Goal: Information Seeking & Learning: Learn about a topic

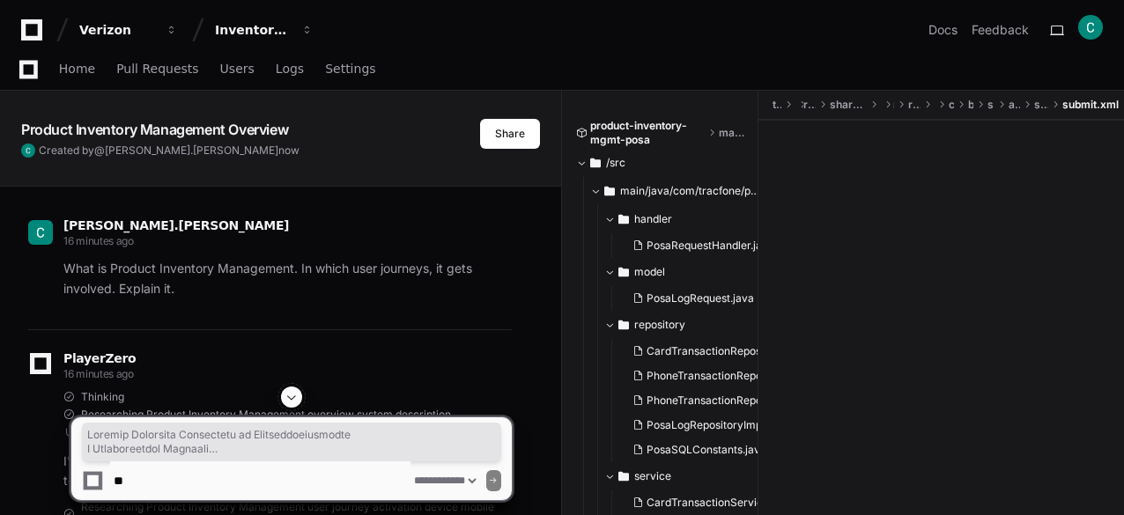
select select "*********"
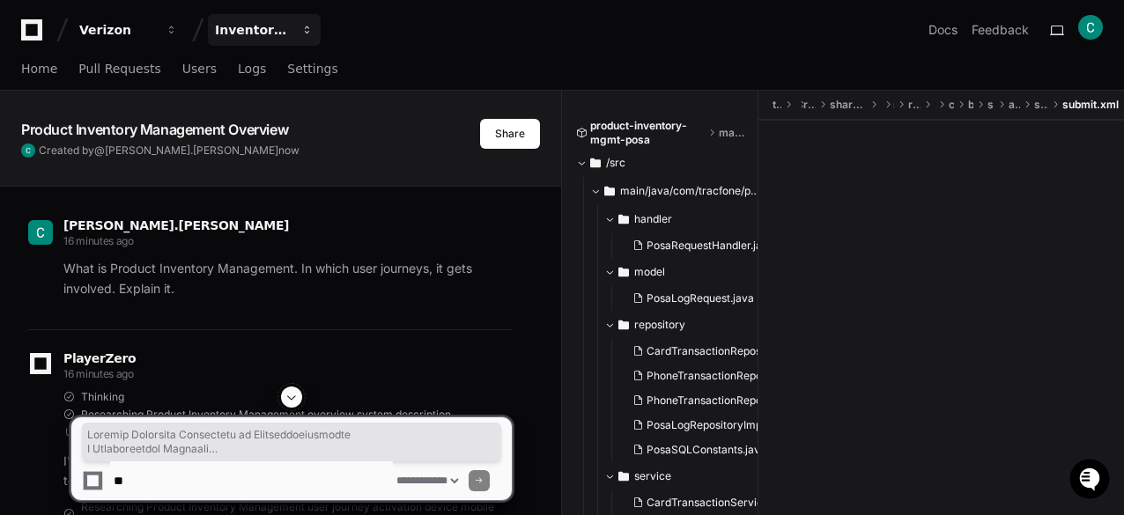
click at [155, 29] on div "Inventory Management" at bounding box center [117, 30] width 76 height 18
click at [155, 37] on div "Inventory Management" at bounding box center [117, 30] width 76 height 18
click at [155, 31] on div "Inventory Management" at bounding box center [117, 30] width 76 height 18
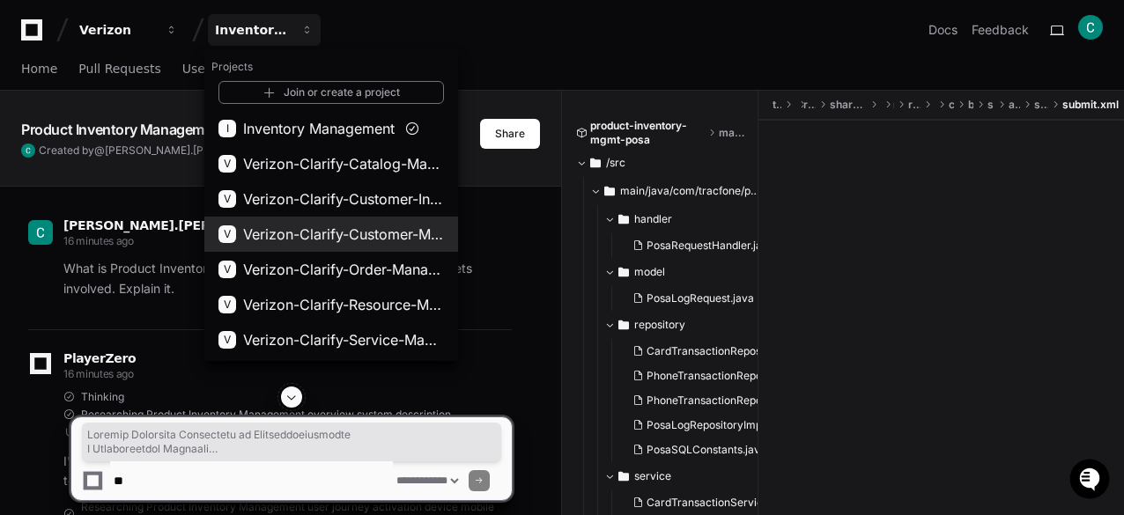
click at [357, 232] on span "Verizon-Clarify-Customer-Management" at bounding box center [343, 234] width 201 height 21
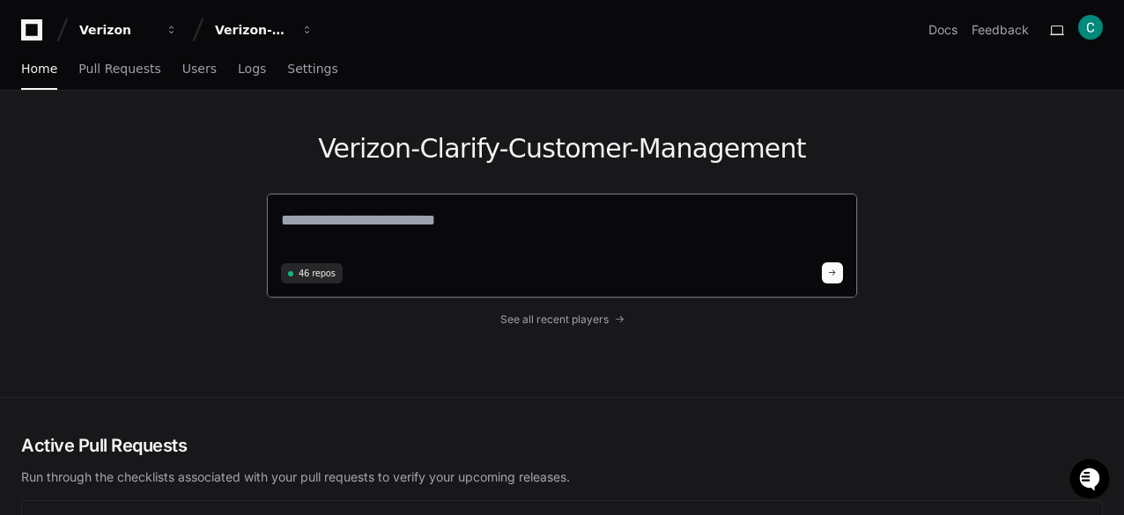
click at [315, 219] on textarea at bounding box center [562, 232] width 562 height 49
paste textarea "**********"
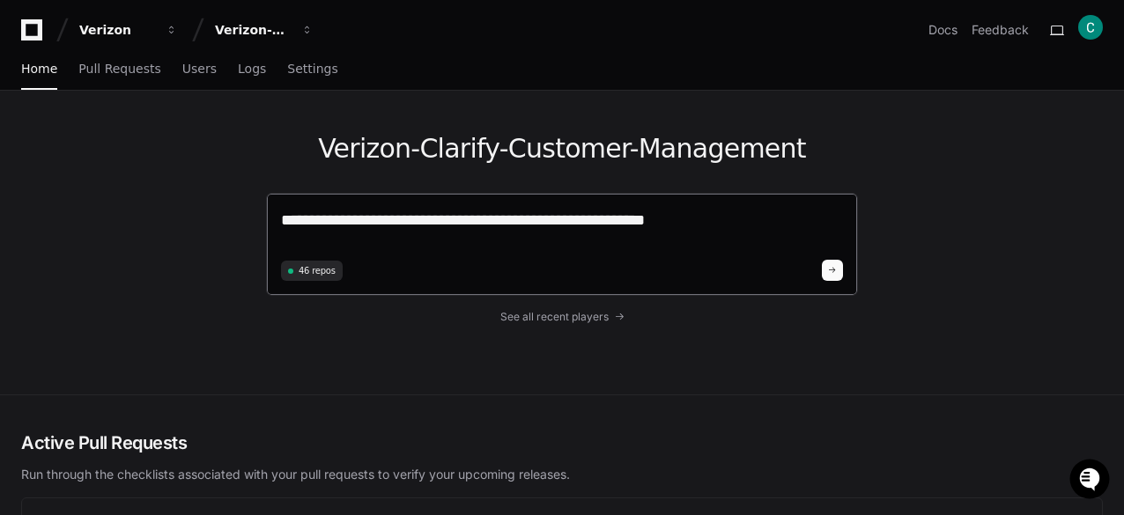
type textarea "**********"
click at [831, 270] on span at bounding box center [832, 270] width 9 height 9
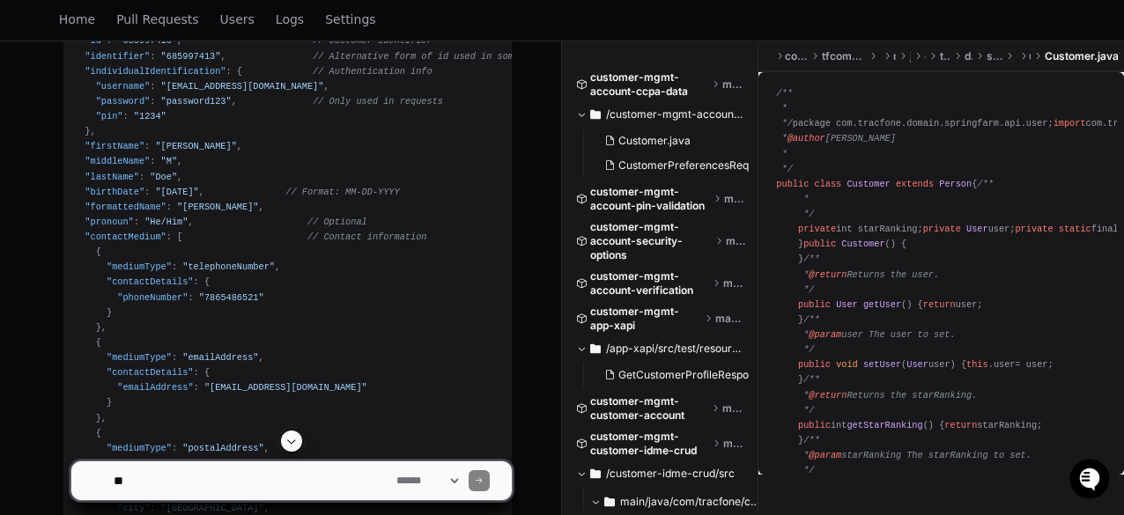
scroll to position [860, 0]
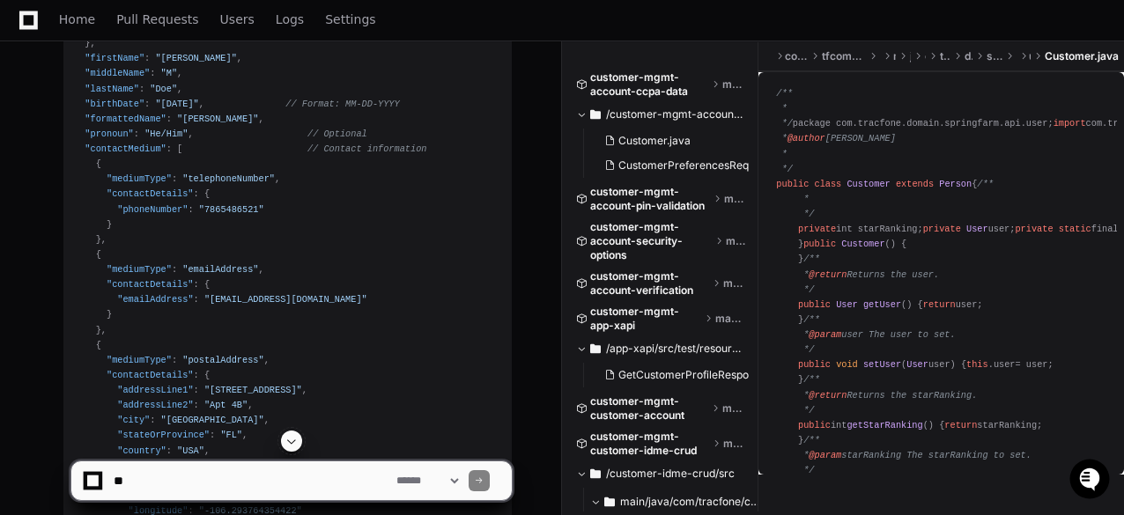
click at [295, 447] on span at bounding box center [291, 441] width 14 height 14
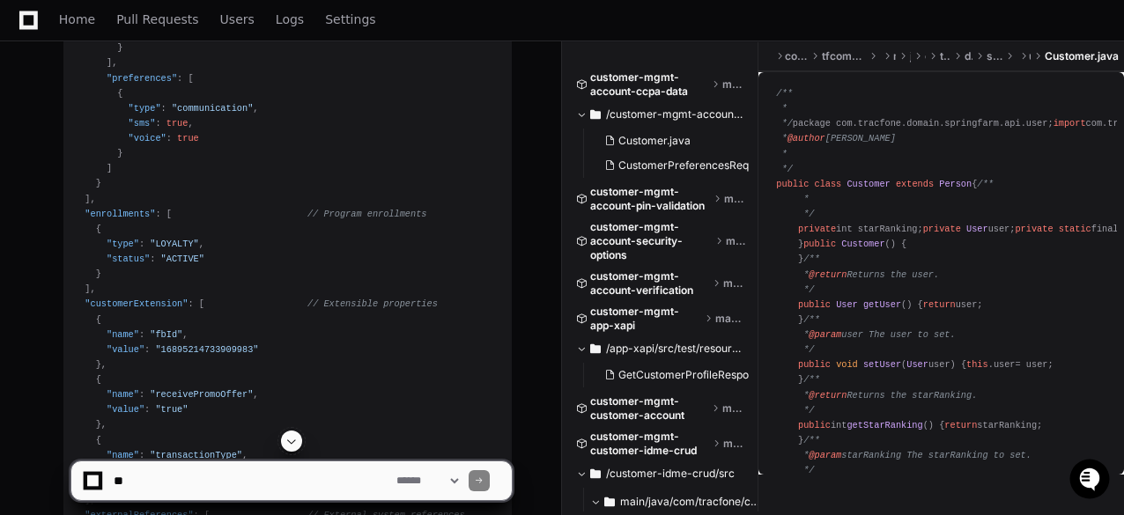
scroll to position [2286, 0]
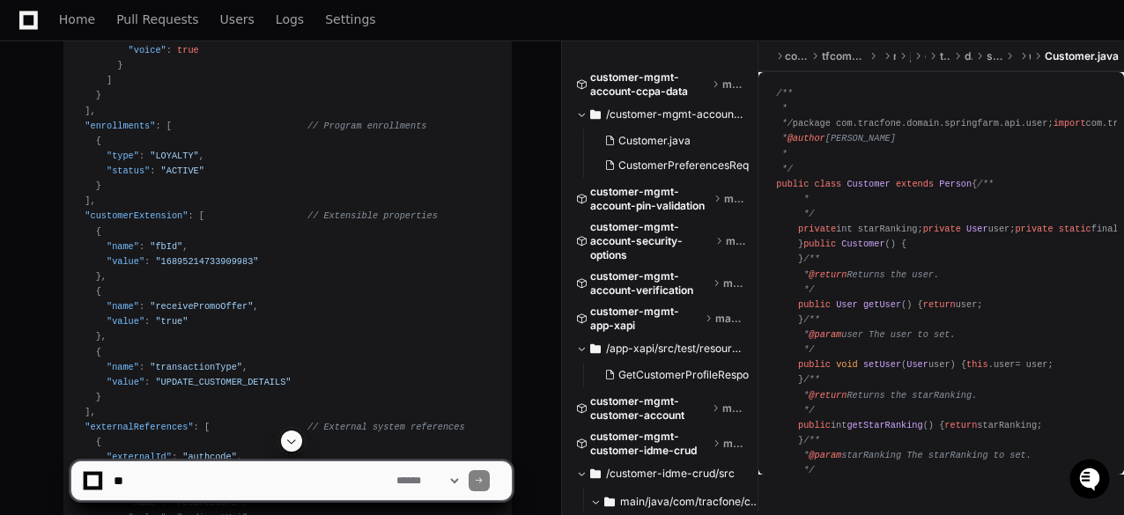
click at [294, 445] on span at bounding box center [291, 441] width 14 height 14
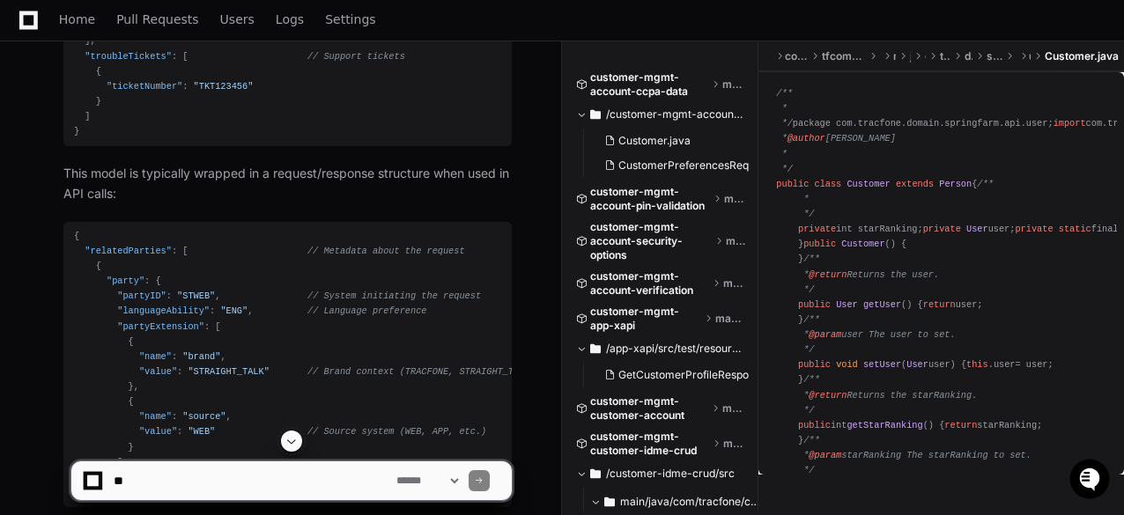
click at [292, 443] on span at bounding box center [291, 441] width 14 height 14
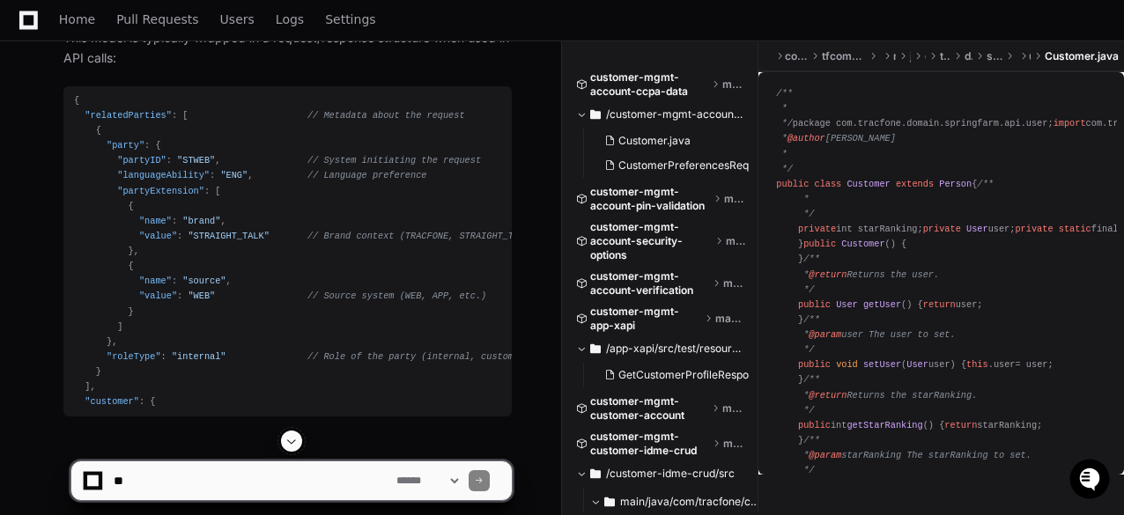
scroll to position [2975, 0]
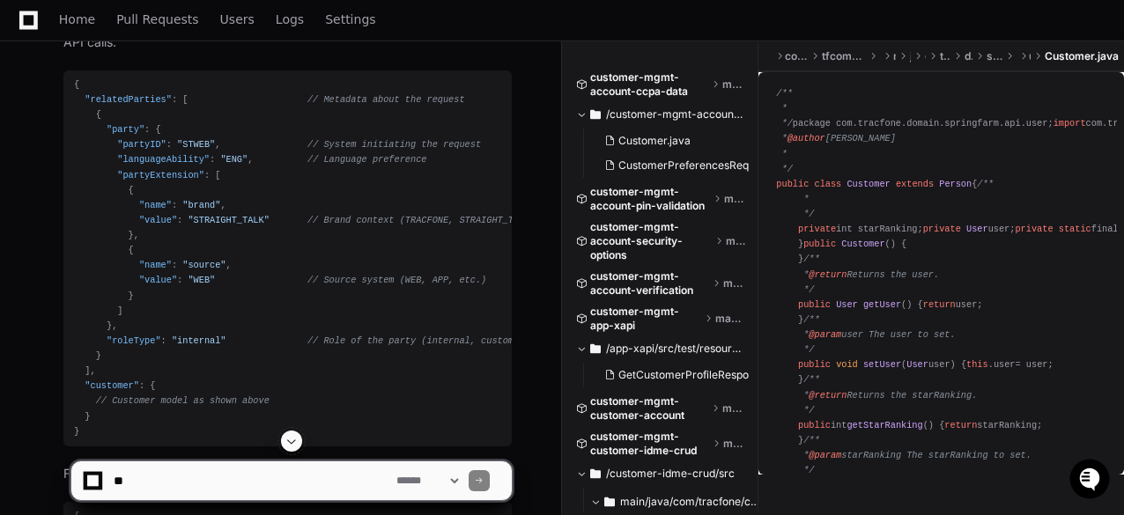
click at [288, 447] on span at bounding box center [291, 441] width 14 height 14
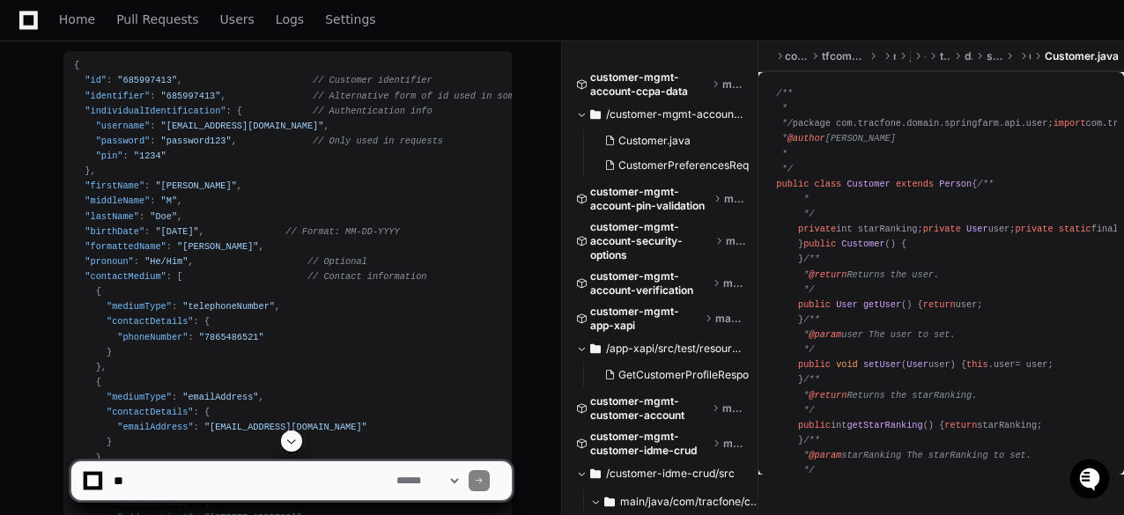
scroll to position [469, 0]
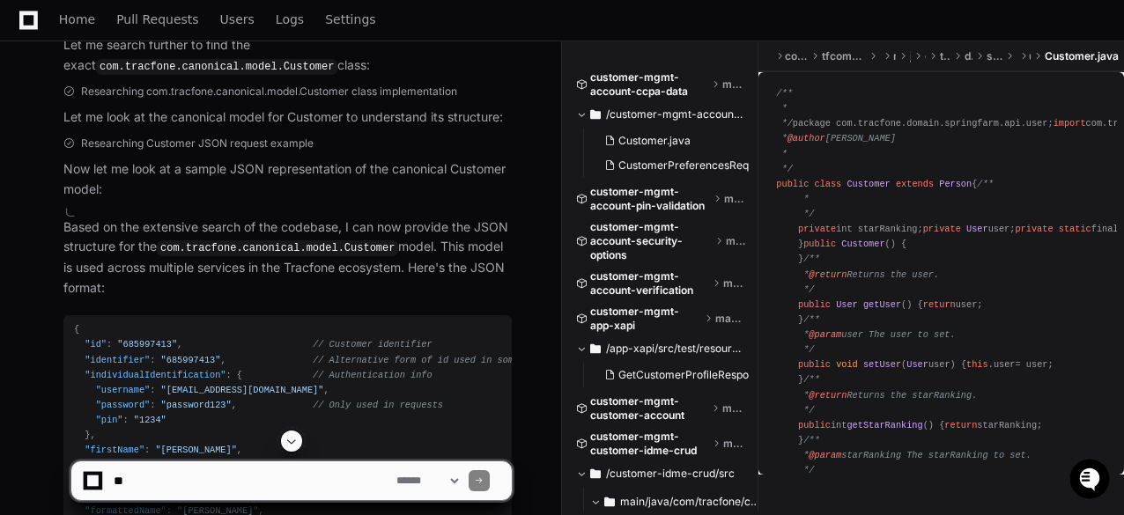
click at [66, 223] on p "Based on the extensive search of the codebase, I can now provide the JSON struc…" at bounding box center [287, 258] width 448 height 81
click at [65, 225] on p "Based on the extensive search of the codebase, I can now provide the JSON struc…" at bounding box center [287, 258] width 448 height 81
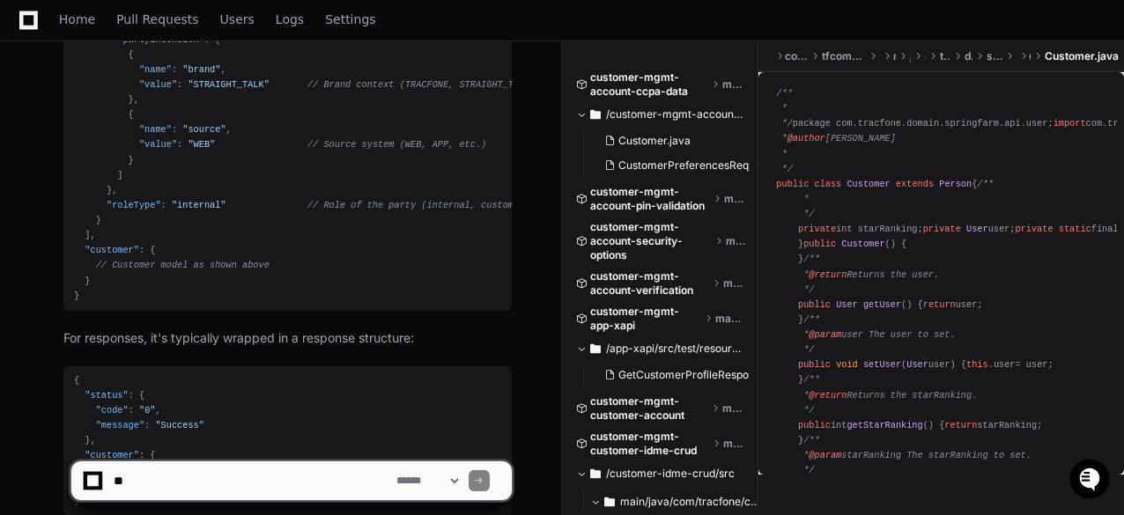
scroll to position [3307, 0]
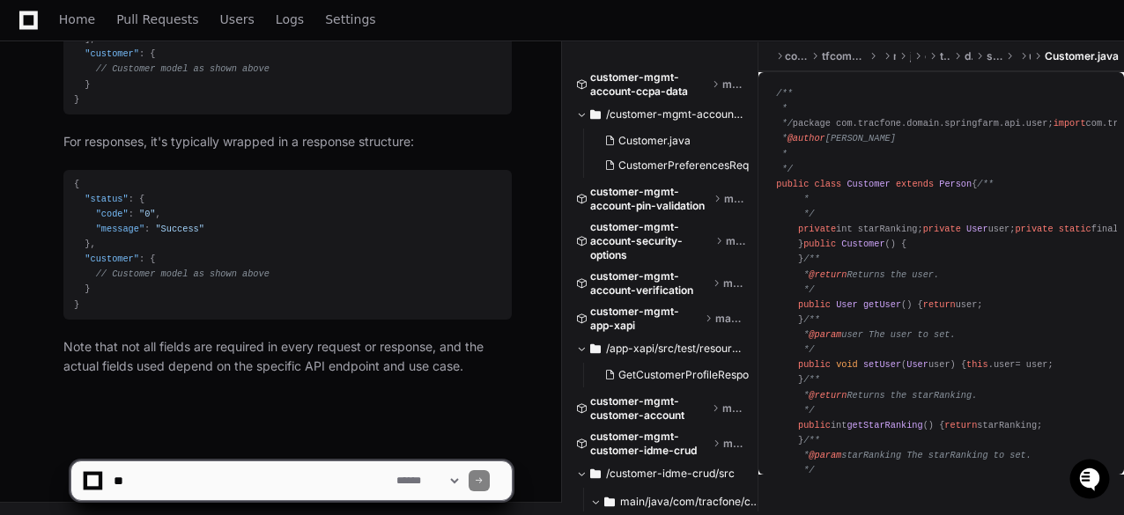
click at [467, 366] on p "Note that not all fields are required in every request or response, and the act…" at bounding box center [287, 357] width 448 height 41
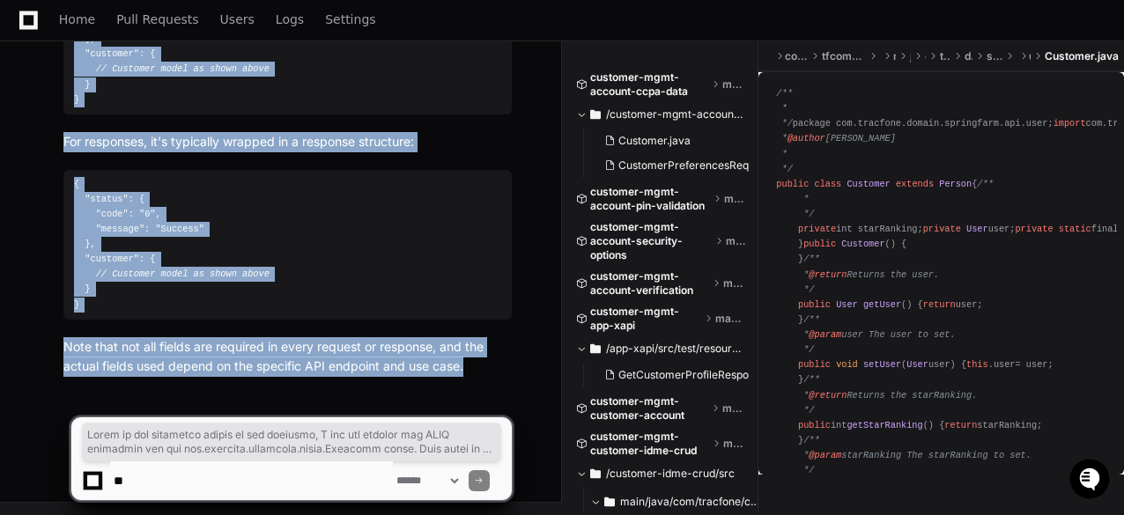
copy article "Based on the extensive search of the codebase, I can now provide the JSON struc…"
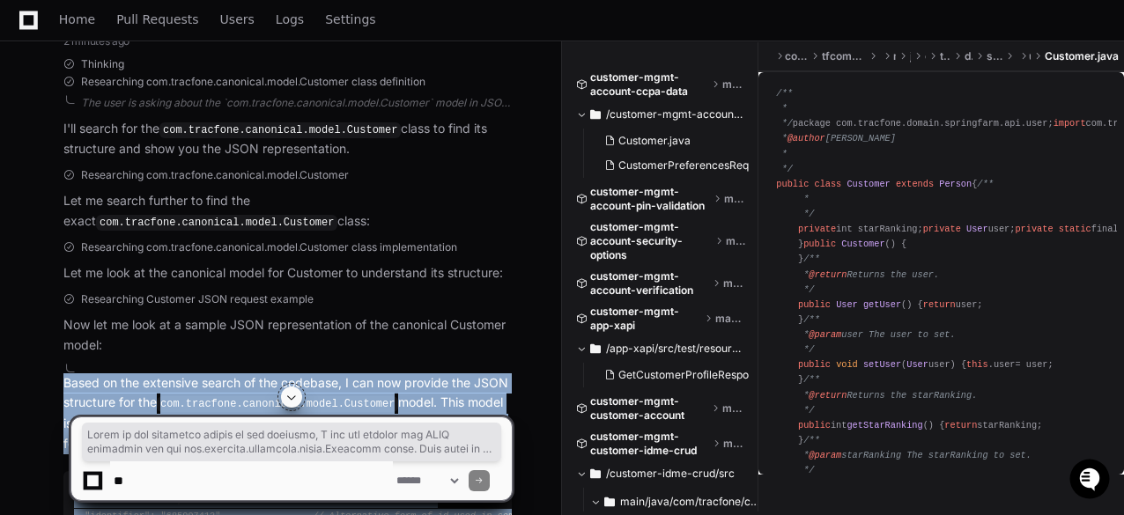
scroll to position [0, 0]
